Goal: Use online tool/utility

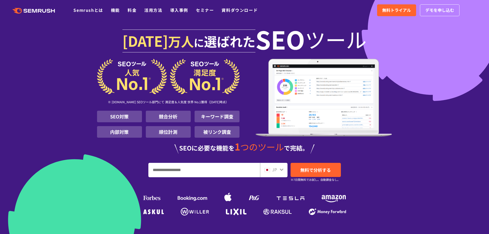
click at [154, 168] on input "URL、キーワードを入力してください" at bounding box center [203, 170] width 111 height 14
paste input "**********"
type input "**********"
click at [296, 171] on link "無料で分析する" at bounding box center [315, 170] width 50 height 14
